Goal: Task Accomplishment & Management: Use online tool/utility

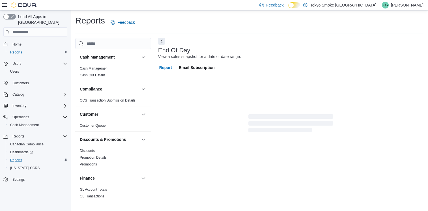
scroll to position [1, 0]
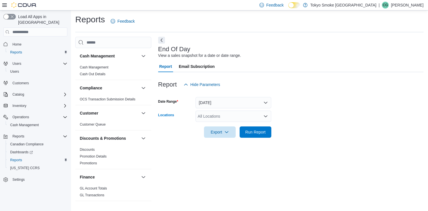
click at [265, 117] on icon "Open list of options" at bounding box center [265, 116] width 5 height 5
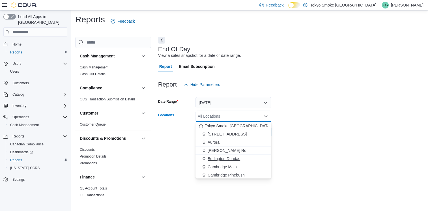
click at [233, 157] on span "Burlington Dundas" at bounding box center [224, 159] width 33 height 6
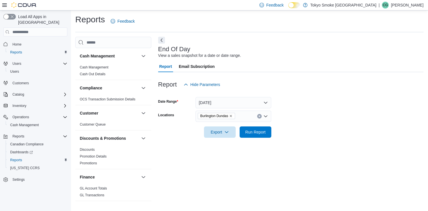
drag, startPoint x: 367, startPoint y: 126, endPoint x: 331, endPoint y: 123, distance: 35.2
click at [364, 125] on div at bounding box center [290, 124] width 265 height 5
click at [257, 131] on span "Run Report" at bounding box center [255, 132] width 20 height 6
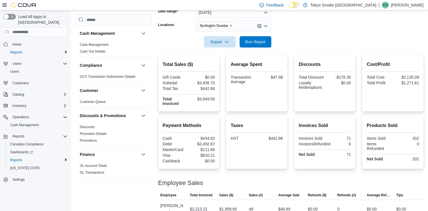
scroll to position [108, 0]
